Goal: Task Accomplishment & Management: Use online tool/utility

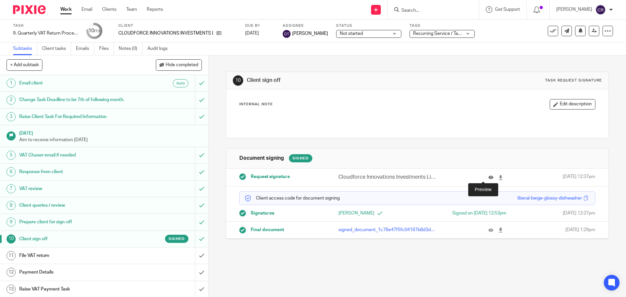
click at [488, 177] on icon at bounding box center [490, 177] width 5 height 5
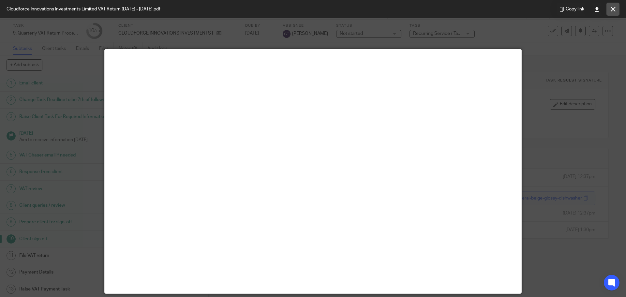
click at [611, 11] on icon at bounding box center [612, 9] width 5 height 5
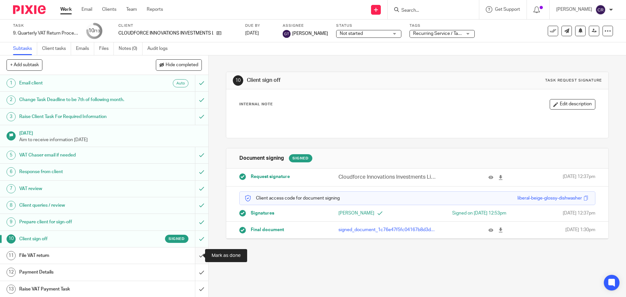
click at [193, 258] on input "submit" at bounding box center [104, 255] width 208 height 16
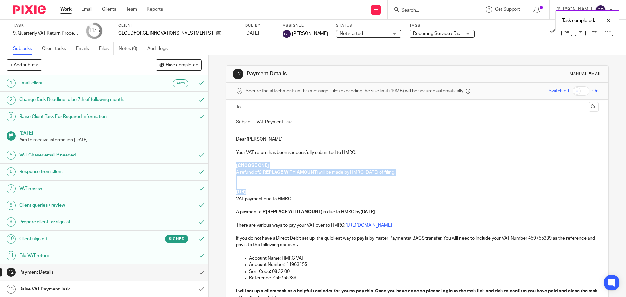
drag, startPoint x: 252, startPoint y: 192, endPoint x: 230, endPoint y: 162, distance: 37.0
click at [230, 164] on div "Dear [PERSON_NAME] Your VAT return has been successfully submitted to HMRC. [CH…" at bounding box center [417, 233] width 382 height 209
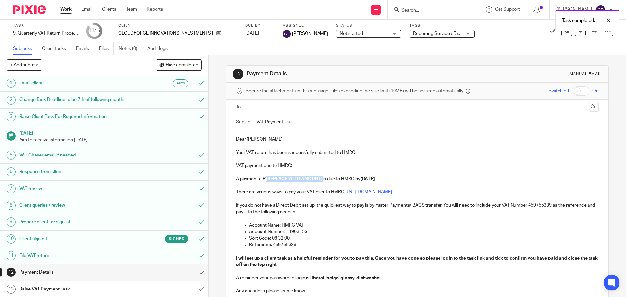
drag, startPoint x: 322, startPoint y: 178, endPoint x: 265, endPoint y: 179, distance: 57.3
click at [265, 179] on p "A payment of £[REPLACE WITH AMOUNT] is due to HMRC by [DATE]." at bounding box center [417, 179] width 362 height 7
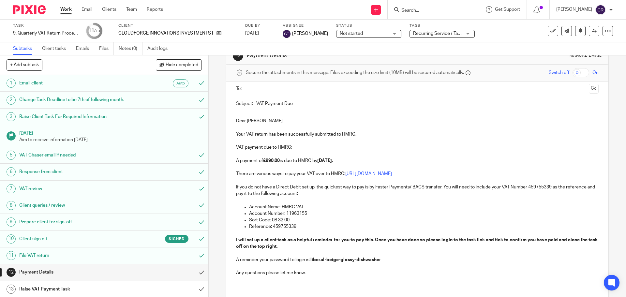
scroll to position [65, 0]
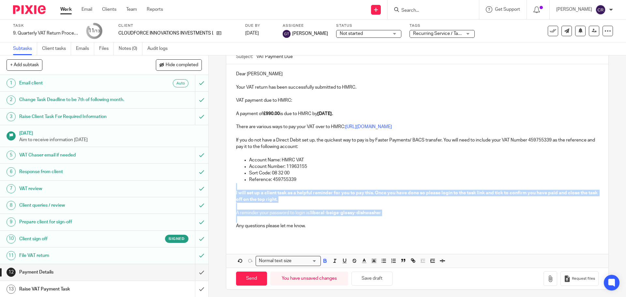
drag, startPoint x: 235, startPoint y: 219, endPoint x: 219, endPoint y: 184, distance: 38.0
click at [219, 184] on div "12 Payment Details Manual email Secure the attachments in this message. Files e…" at bounding box center [417, 175] width 417 height 241
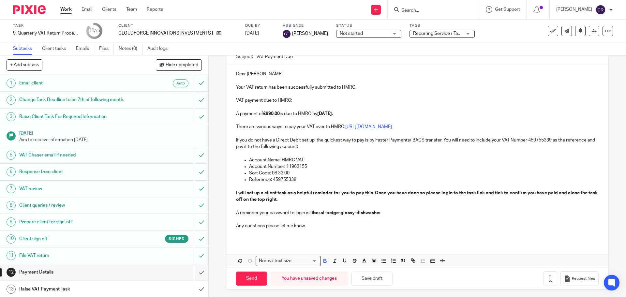
scroll to position [35, 0]
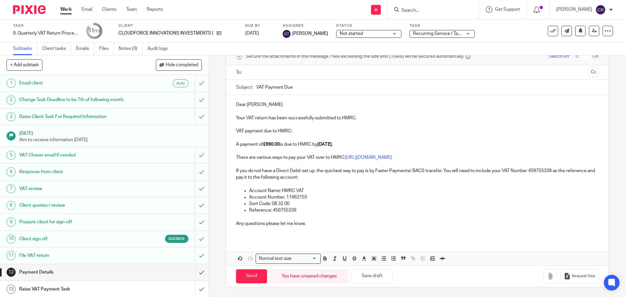
click at [283, 77] on ul at bounding box center [417, 72] width 342 height 11
click at [286, 75] on input "text" at bounding box center [417, 72] width 338 height 7
drag, startPoint x: 289, startPoint y: 87, endPoint x: 297, endPoint y: 86, distance: 7.5
click at [588, 74] on button "Cc" at bounding box center [593, 73] width 10 height 10
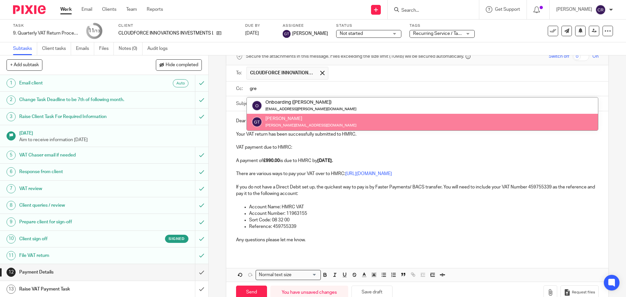
type input "gre"
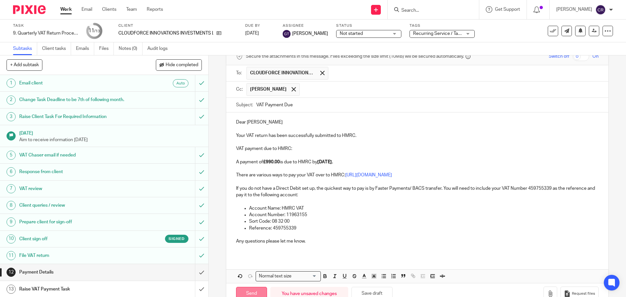
click at [255, 294] on input "Send" at bounding box center [251, 294] width 31 height 14
type input "Sent"
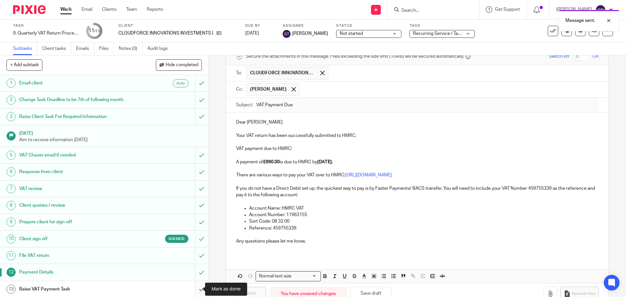
click at [192, 290] on input "submit" at bounding box center [104, 289] width 208 height 16
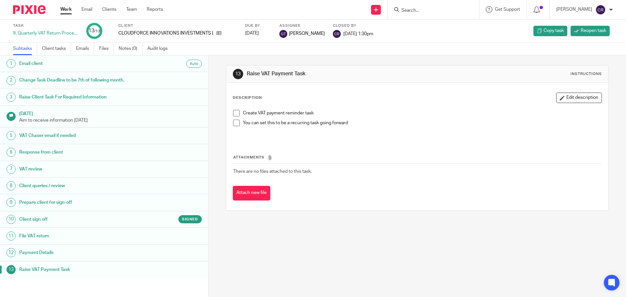
scroll to position [1, 0]
